Goal: Task Accomplishment & Management: Complete application form

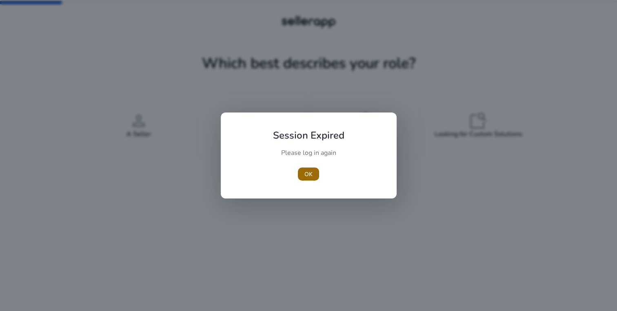
click at [308, 172] on span "OK" at bounding box center [308, 174] width 8 height 9
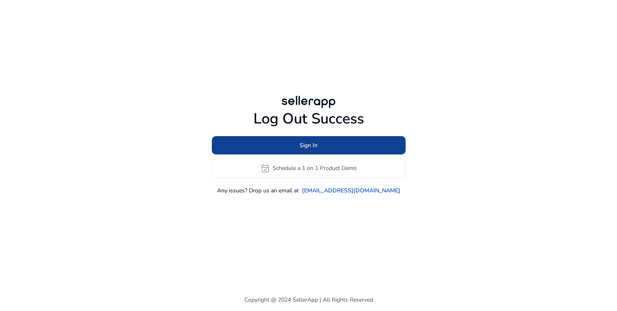
click at [316, 145] on span "Sign In" at bounding box center [309, 145] width 18 height 9
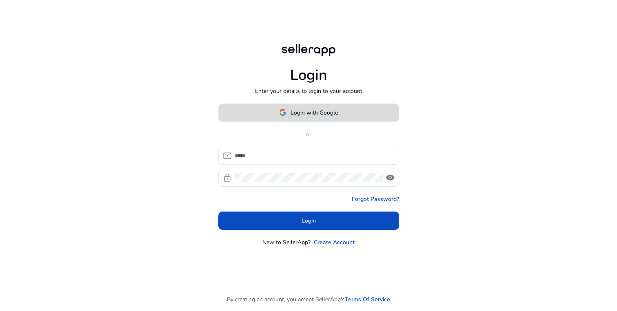
click at [328, 111] on span "Login with Google" at bounding box center [314, 113] width 47 height 9
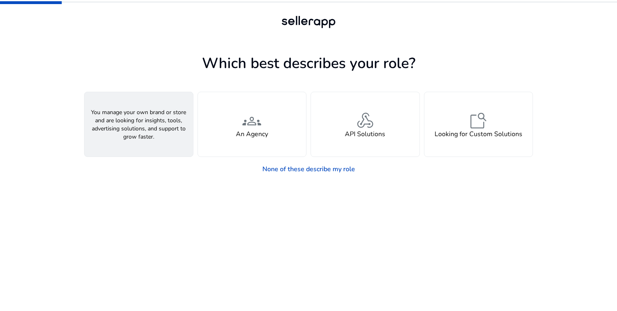
click at [153, 151] on div "person A Seller" at bounding box center [138, 124] width 109 height 64
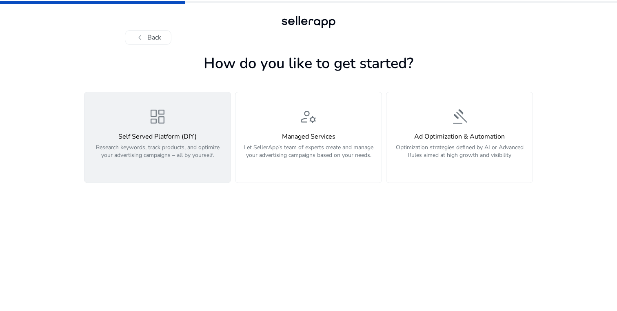
click at [194, 142] on div "Self Served Platform (DIY) Research keywords, track products, and optimize your…" at bounding box center [157, 150] width 136 height 35
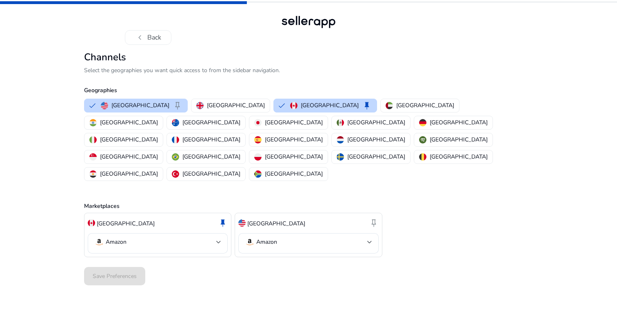
click at [130, 264] on div "Save Preferences" at bounding box center [308, 276] width 449 height 25
click at [142, 102] on p "[GEOGRAPHIC_DATA]" at bounding box center [140, 105] width 58 height 9
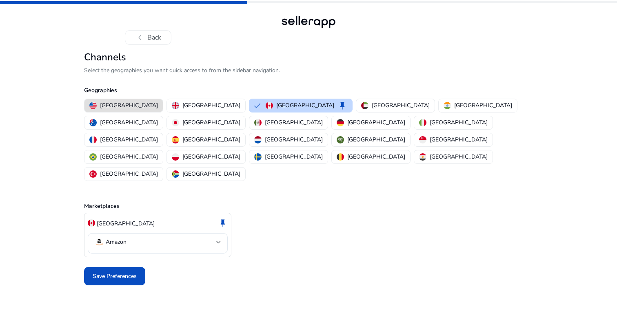
click at [121, 104] on p "[GEOGRAPHIC_DATA]" at bounding box center [129, 105] width 58 height 9
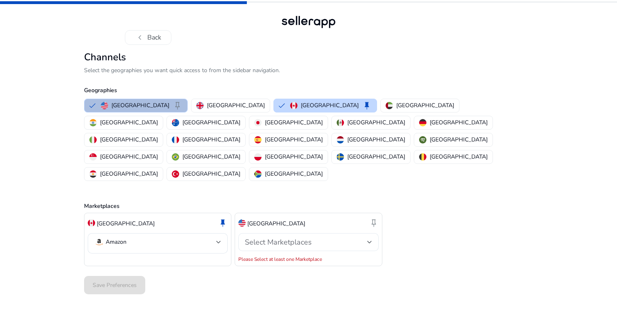
click at [320, 238] on div "Select Marketplaces" at bounding box center [306, 242] width 122 height 9
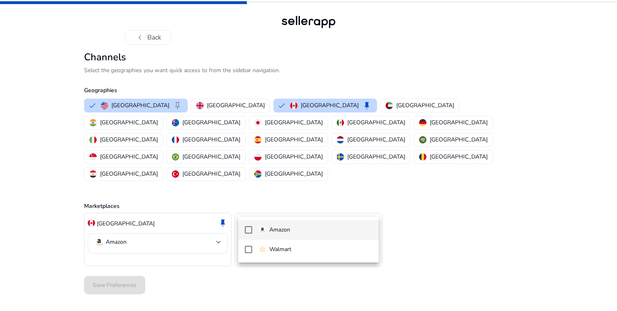
click at [283, 231] on p "Amazon" at bounding box center [279, 230] width 21 height 9
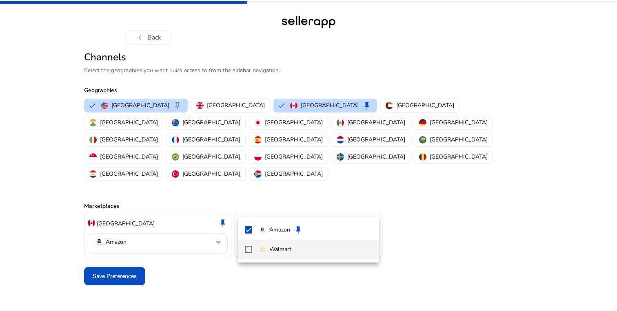
click at [248, 253] on mat-pseudo-checkbox at bounding box center [248, 249] width 7 height 7
click at [248, 253] on mat-option "Walmart keep Set Default" at bounding box center [308, 250] width 140 height 20
click at [127, 246] on div at bounding box center [308, 155] width 617 height 311
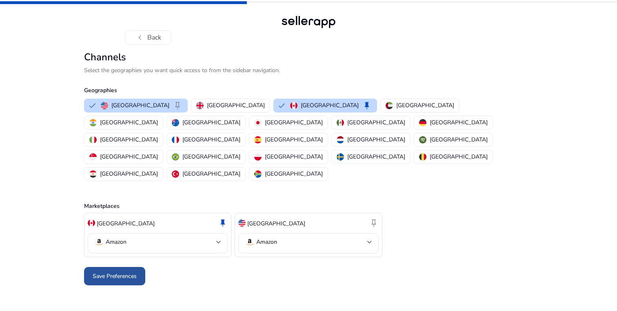
click at [132, 272] on span "Save Preferences" at bounding box center [115, 276] width 44 height 9
